Goal: Task Accomplishment & Management: Use online tool/utility

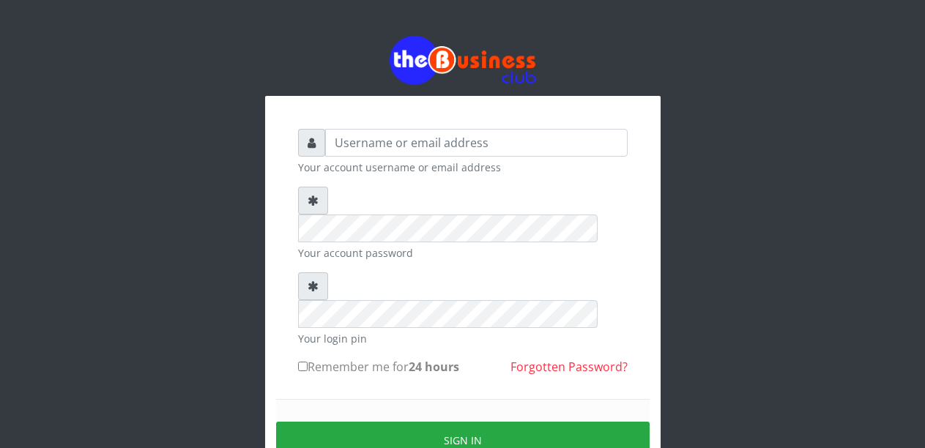
click at [415, 146] on input "text" at bounding box center [476, 143] width 303 height 28
type input "m"
type input "Malamsidi3030"
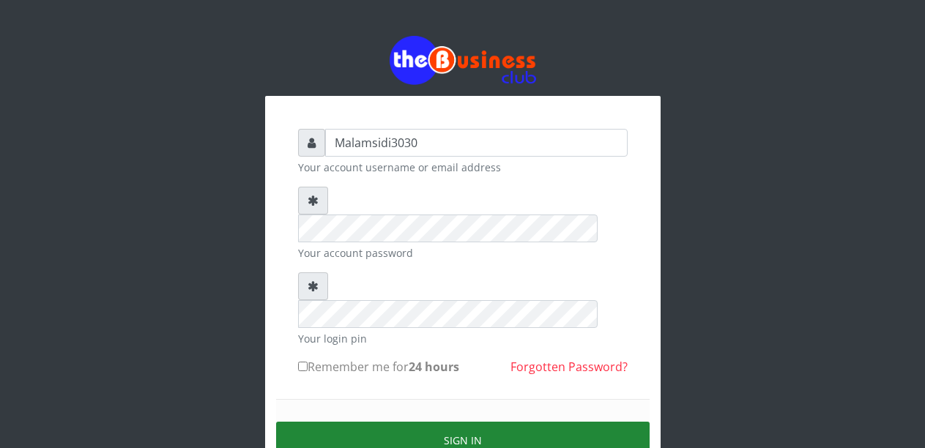
click at [429, 422] on button "Sign in" at bounding box center [463, 440] width 374 height 37
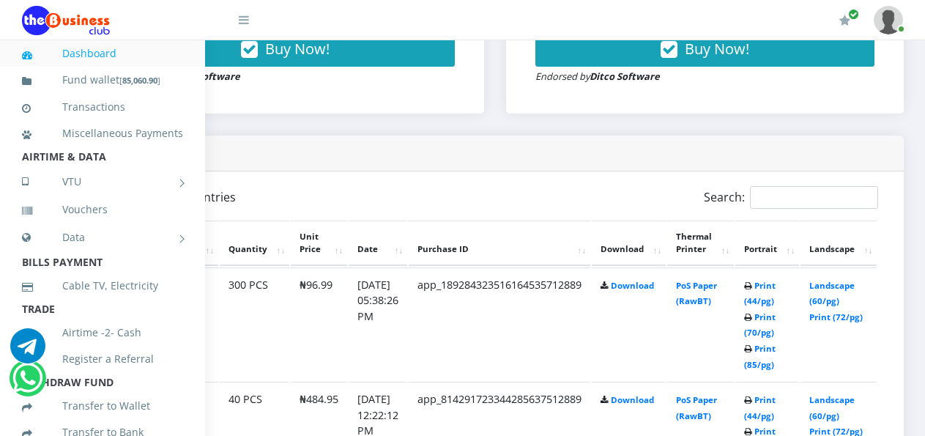
scroll to position [659, 166]
click at [814, 289] on link "Landscape (60/pg)" at bounding box center [831, 293] width 45 height 27
